Goal: Check status: Check status

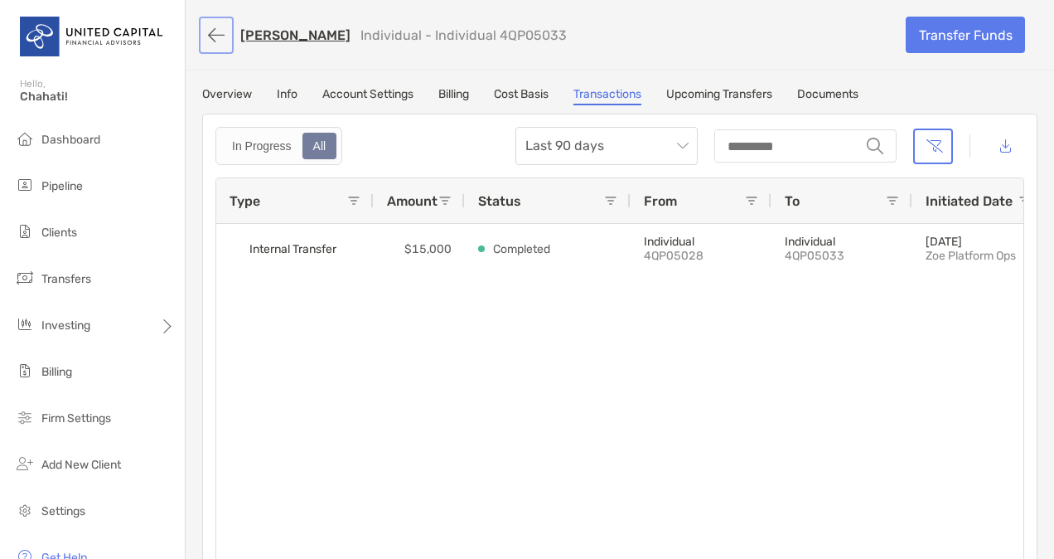
click at [218, 39] on button "button" at bounding box center [216, 35] width 28 height 31
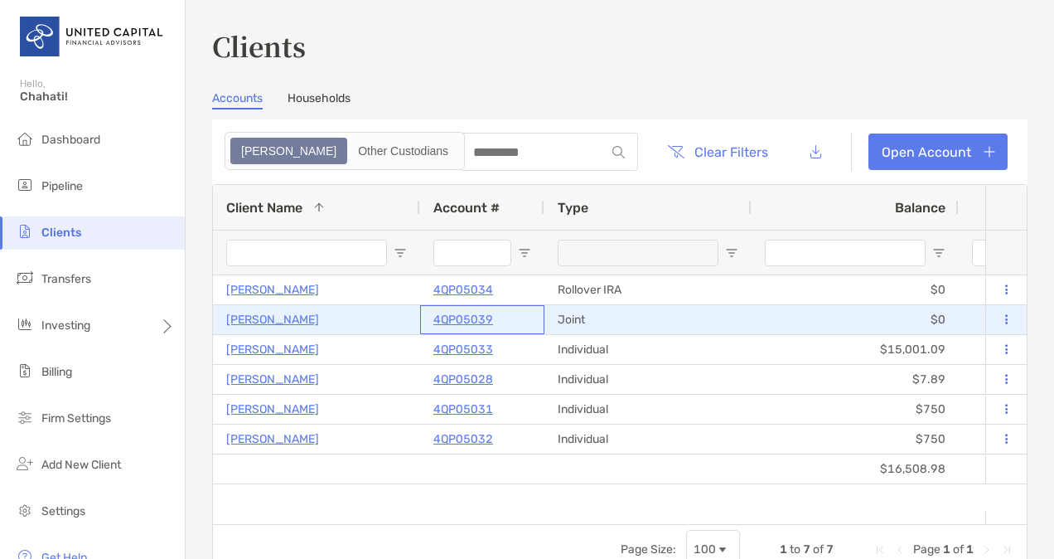
click at [441, 319] on p "4QP05039" at bounding box center [464, 319] width 60 height 21
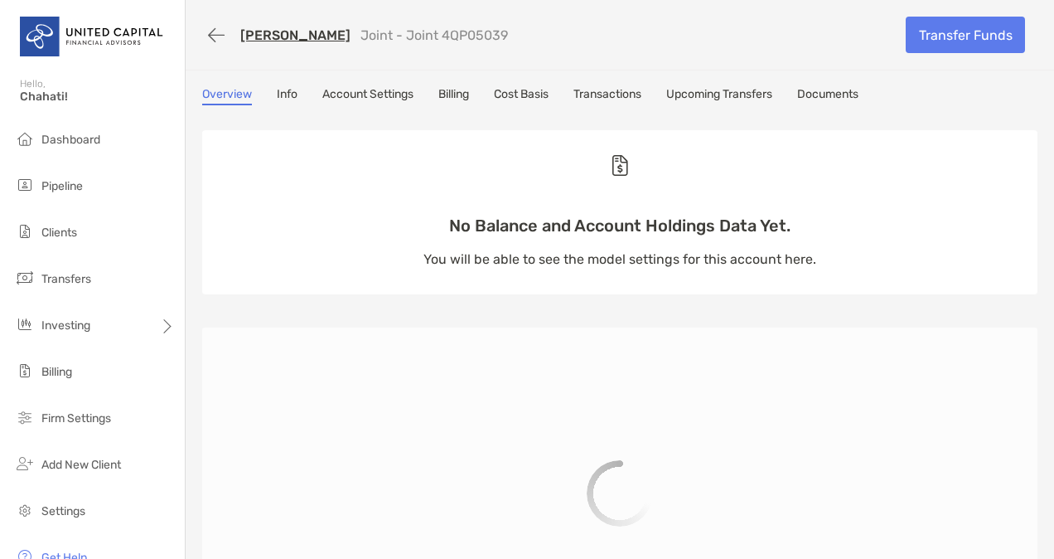
click at [602, 96] on link "Transactions" at bounding box center [608, 96] width 68 height 18
